Goal: Use online tool/utility: Utilize a website feature to perform a specific function

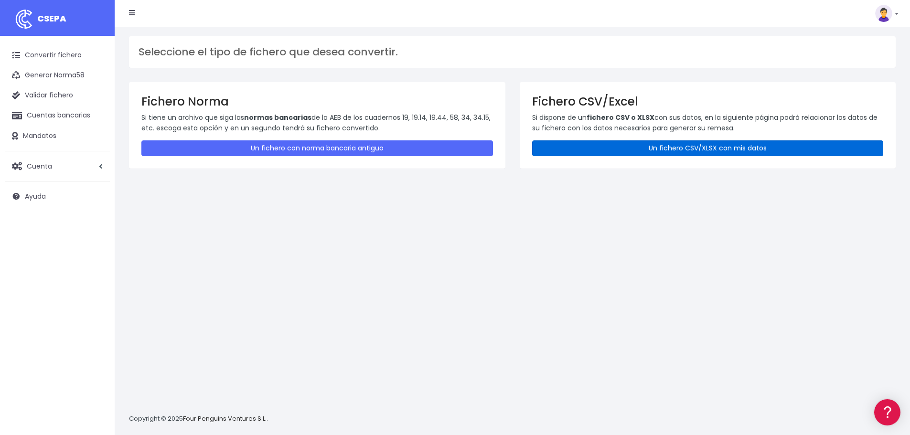
click at [623, 147] on link "Un fichero CSV/XLSX con mis datos" at bounding box center [708, 148] width 352 height 16
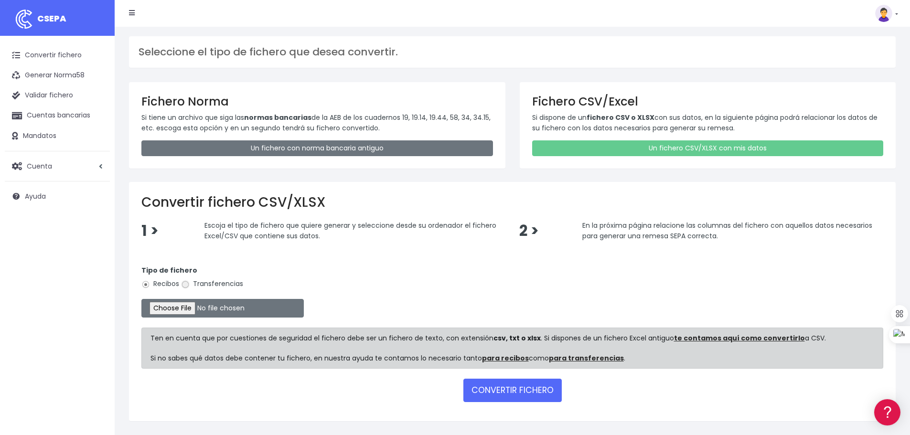
click at [183, 285] on input "Transferencias" at bounding box center [185, 284] width 9 height 9
radio input "true"
click at [189, 305] on input "file" at bounding box center [222, 308] width 162 height 19
type input "C:\fakepath\transferencias-2025-08-27.csv"
click at [527, 393] on button "CONVERTIR FICHERO" at bounding box center [512, 390] width 98 height 23
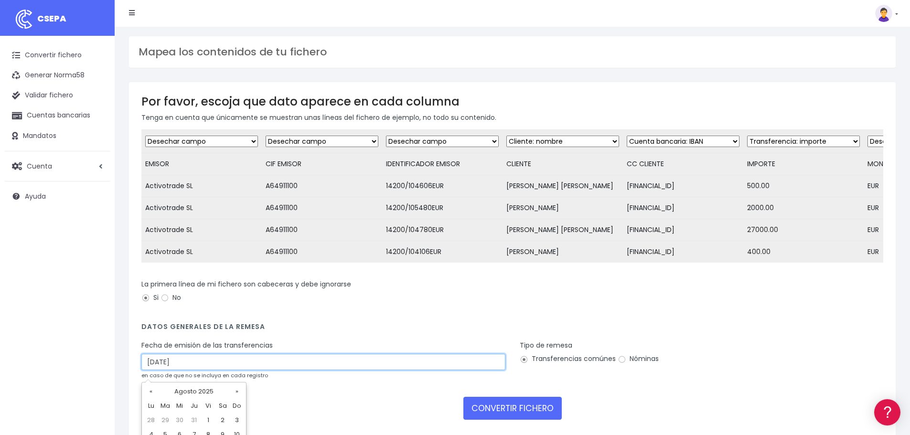
click at [170, 367] on input "30/08/2025" at bounding box center [323, 362] width 364 height 16
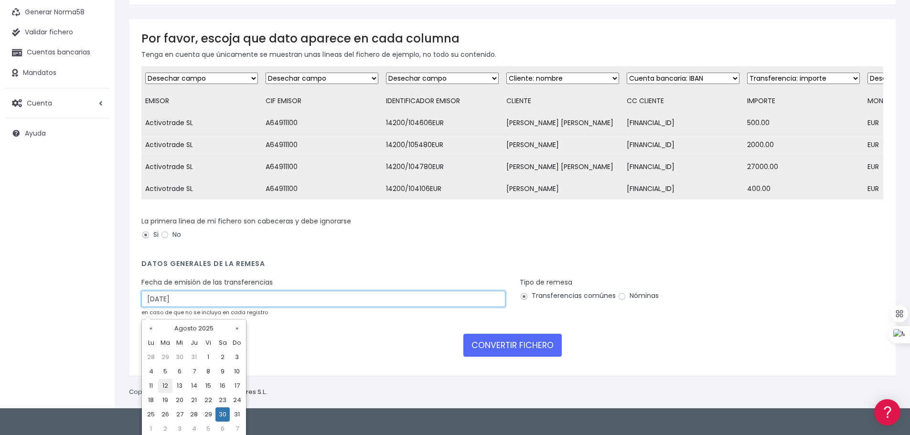
scroll to position [66, 0]
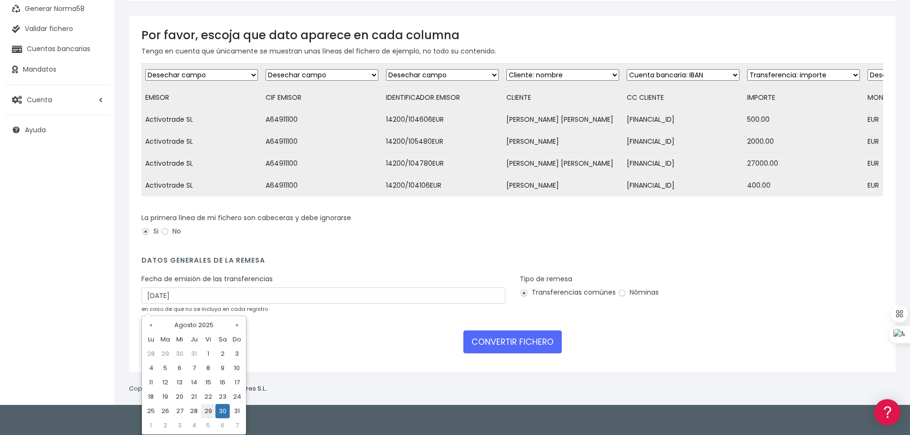
click at [206, 412] on td "29" at bounding box center [208, 411] width 14 height 14
type input "29/08/2025"
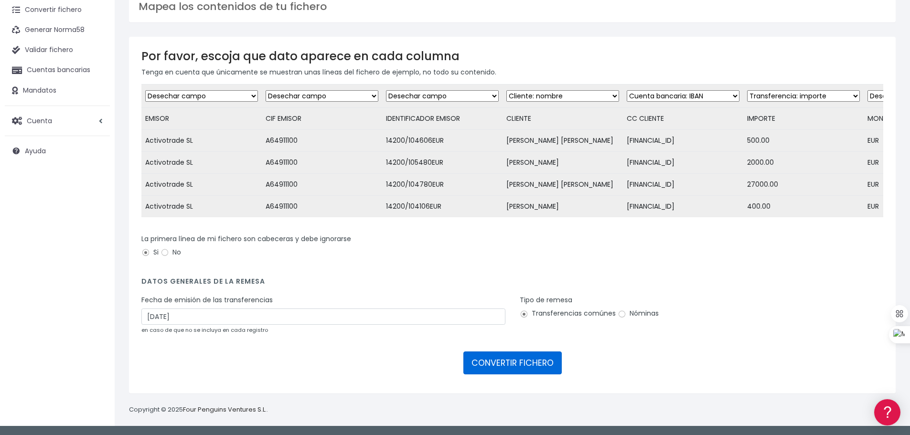
click at [506, 362] on button "CONVERTIR FICHERO" at bounding box center [512, 363] width 98 height 23
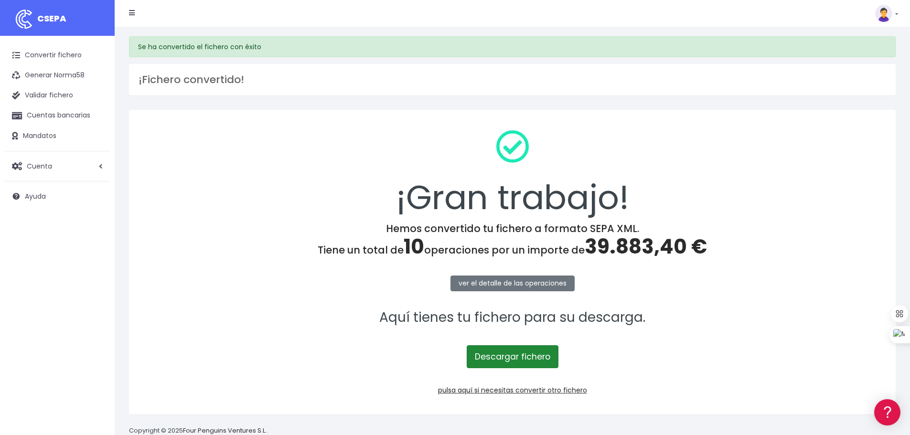
click at [506, 358] on link "Descargar fichero" at bounding box center [513, 356] width 92 height 23
